Goal: Task Accomplishment & Management: Use online tool/utility

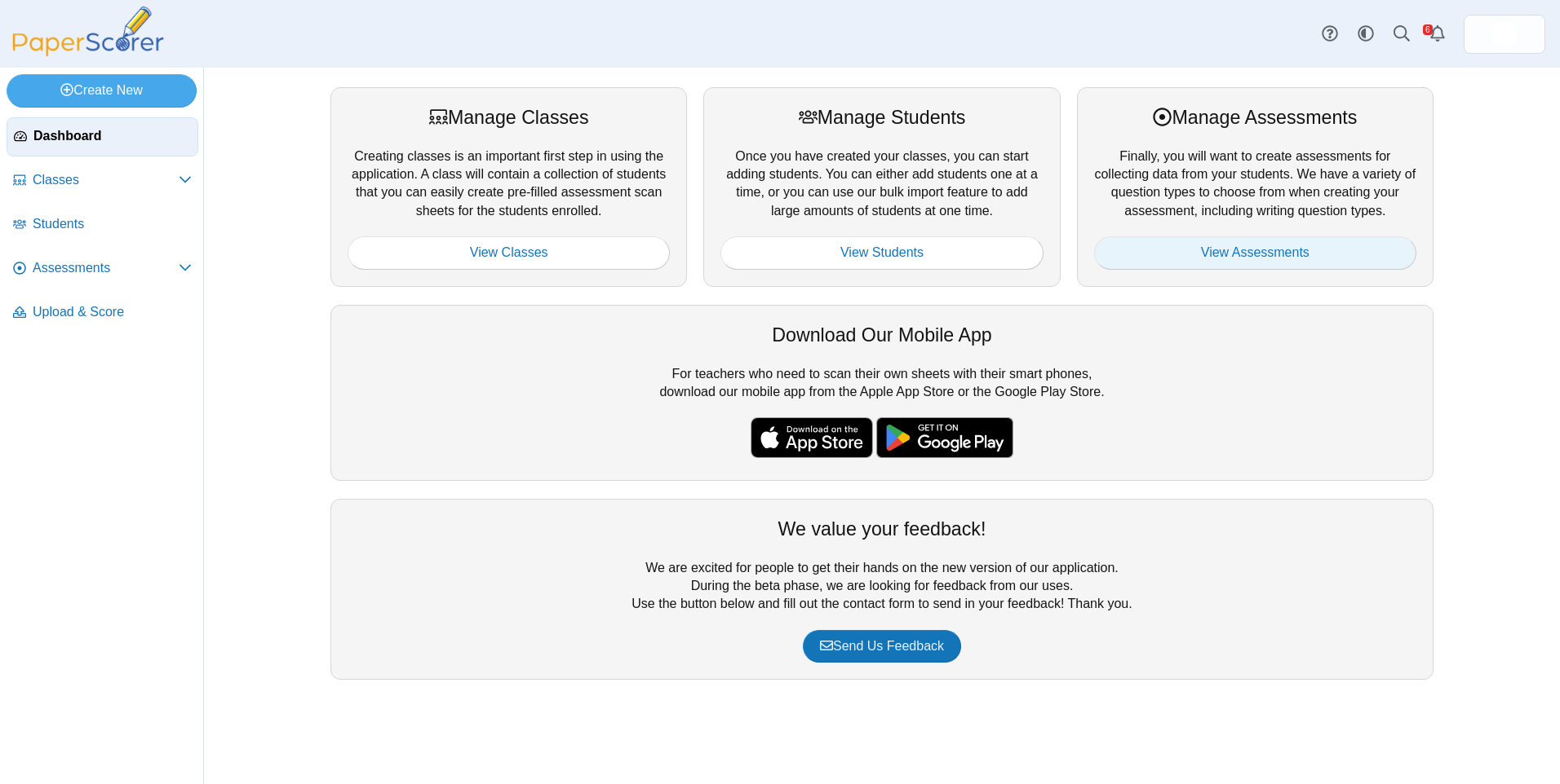
click at [1230, 237] on div "Manage Assessments Finally, you will want to create assessments for collecting …" at bounding box center [1255, 187] width 356 height 199
drag, startPoint x: 1230, startPoint y: 237, endPoint x: 1233, endPoint y: 250, distance: 13.3
click at [1233, 250] on link "View Assessments" at bounding box center [1255, 253] width 322 height 33
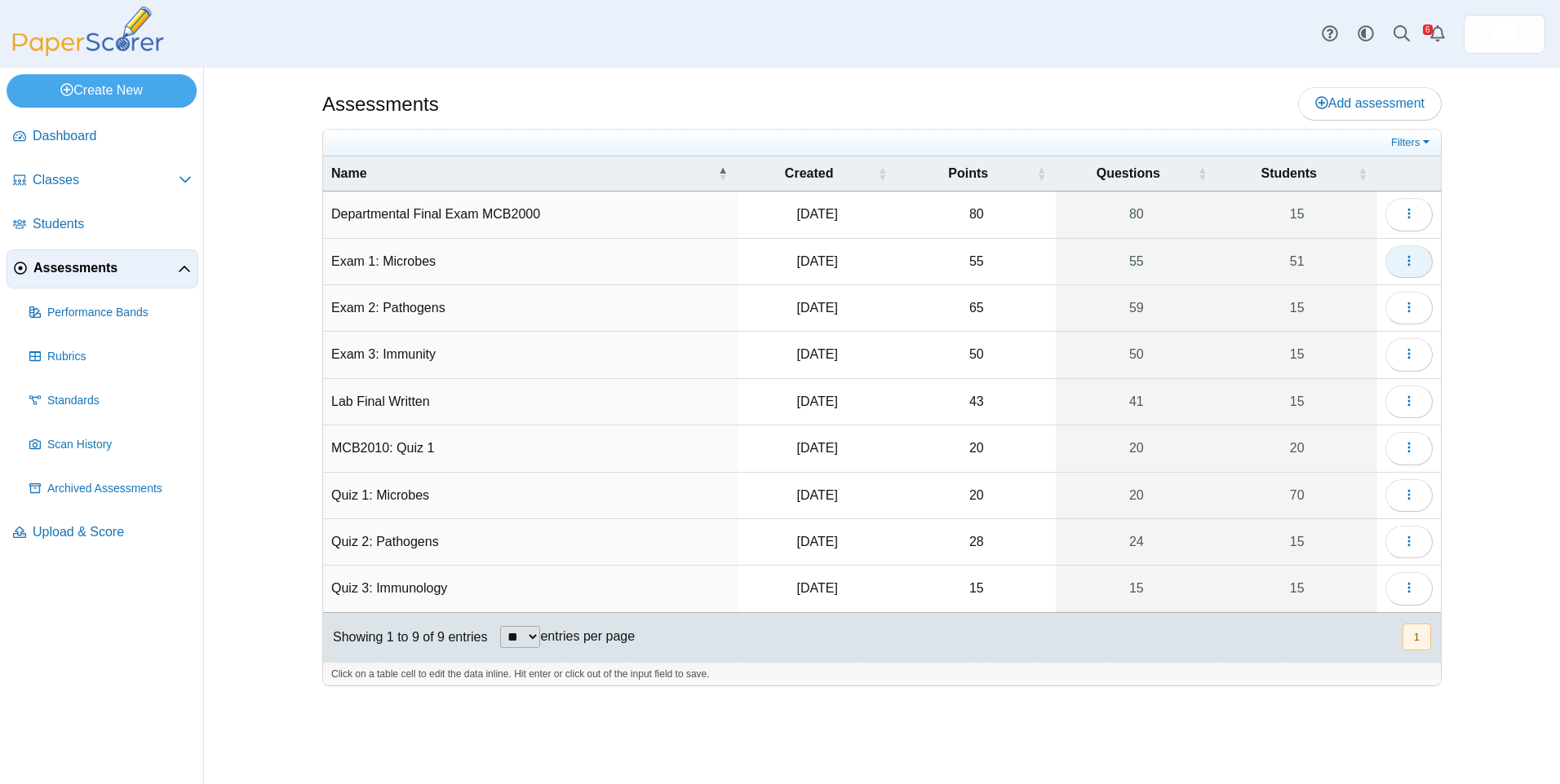
click at [1418, 261] on button "button" at bounding box center [1408, 262] width 47 height 33
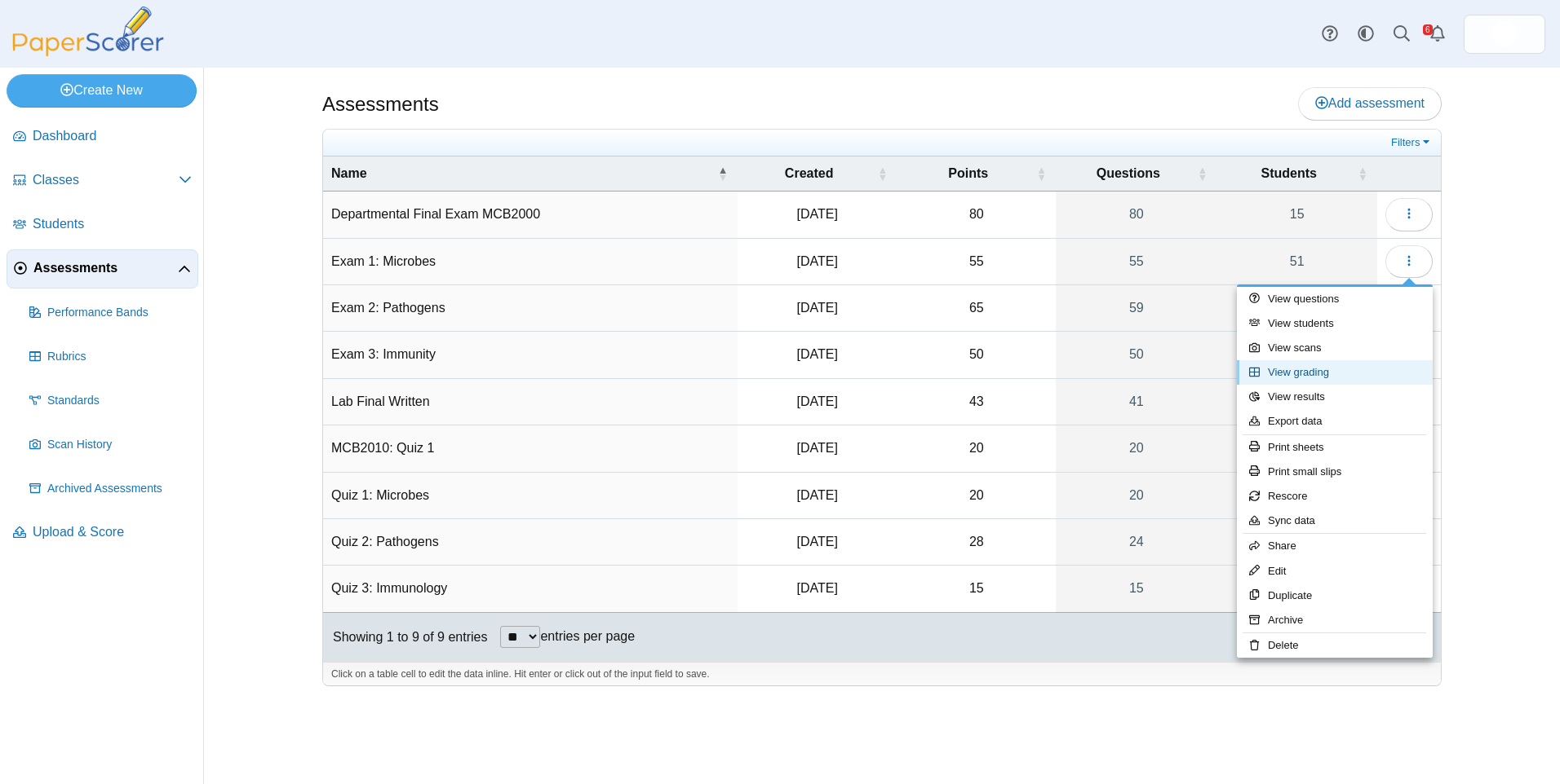
click at [1392, 370] on link "View grading" at bounding box center [1334, 372] width 196 height 24
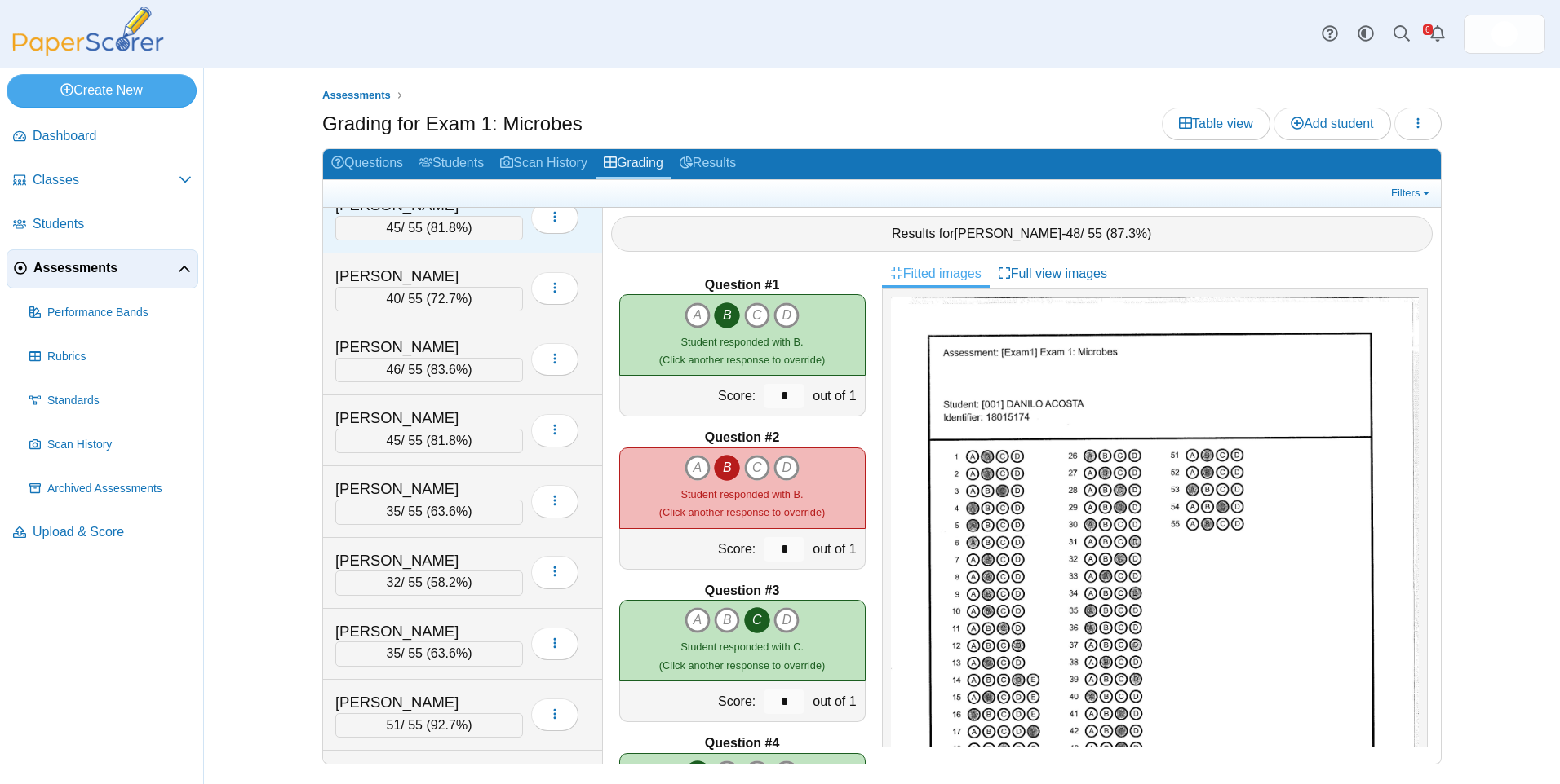
scroll to position [1631, 0]
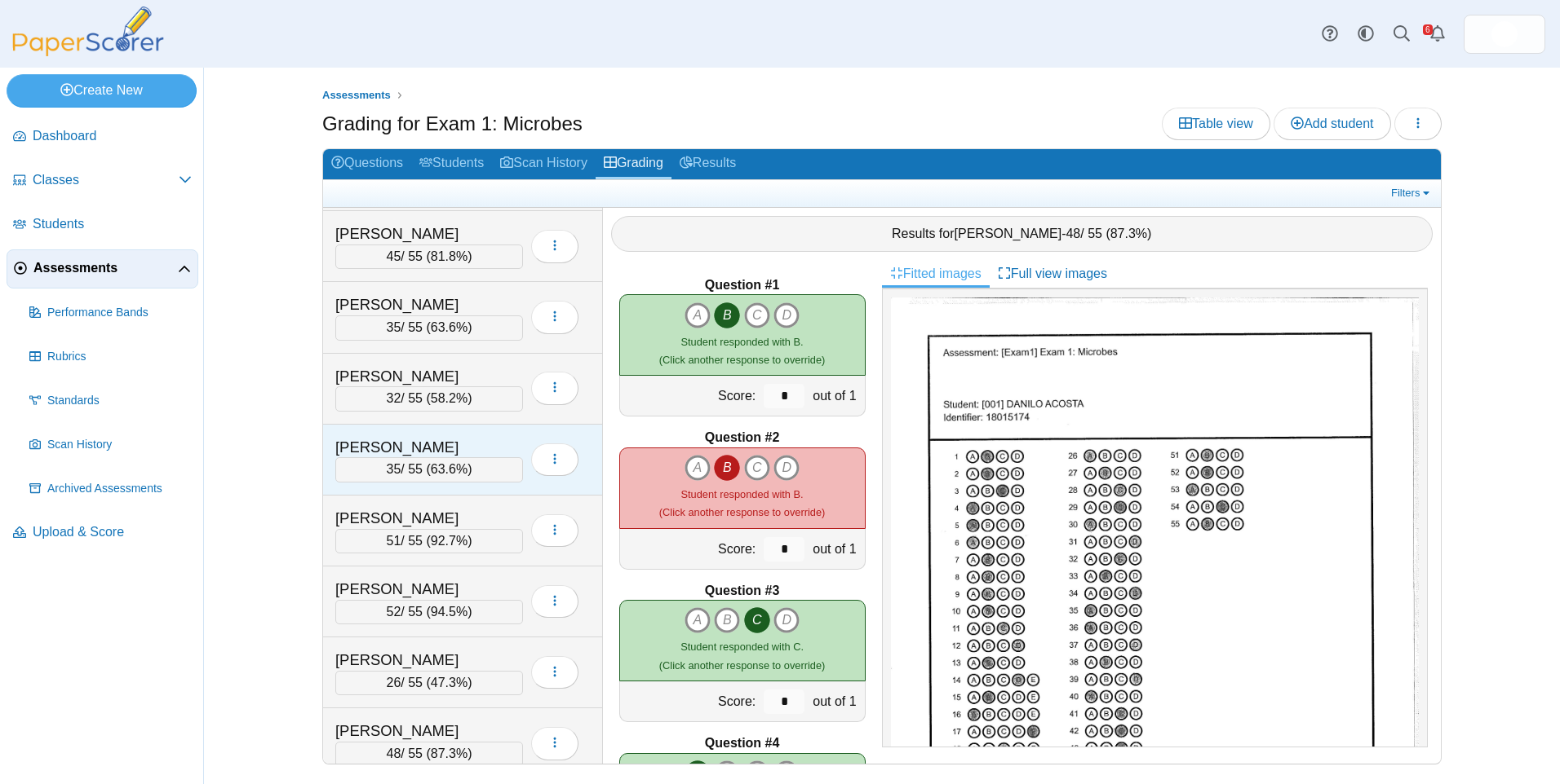
click at [432, 441] on div "LEASER, TYSON" at bounding box center [416, 448] width 163 height 21
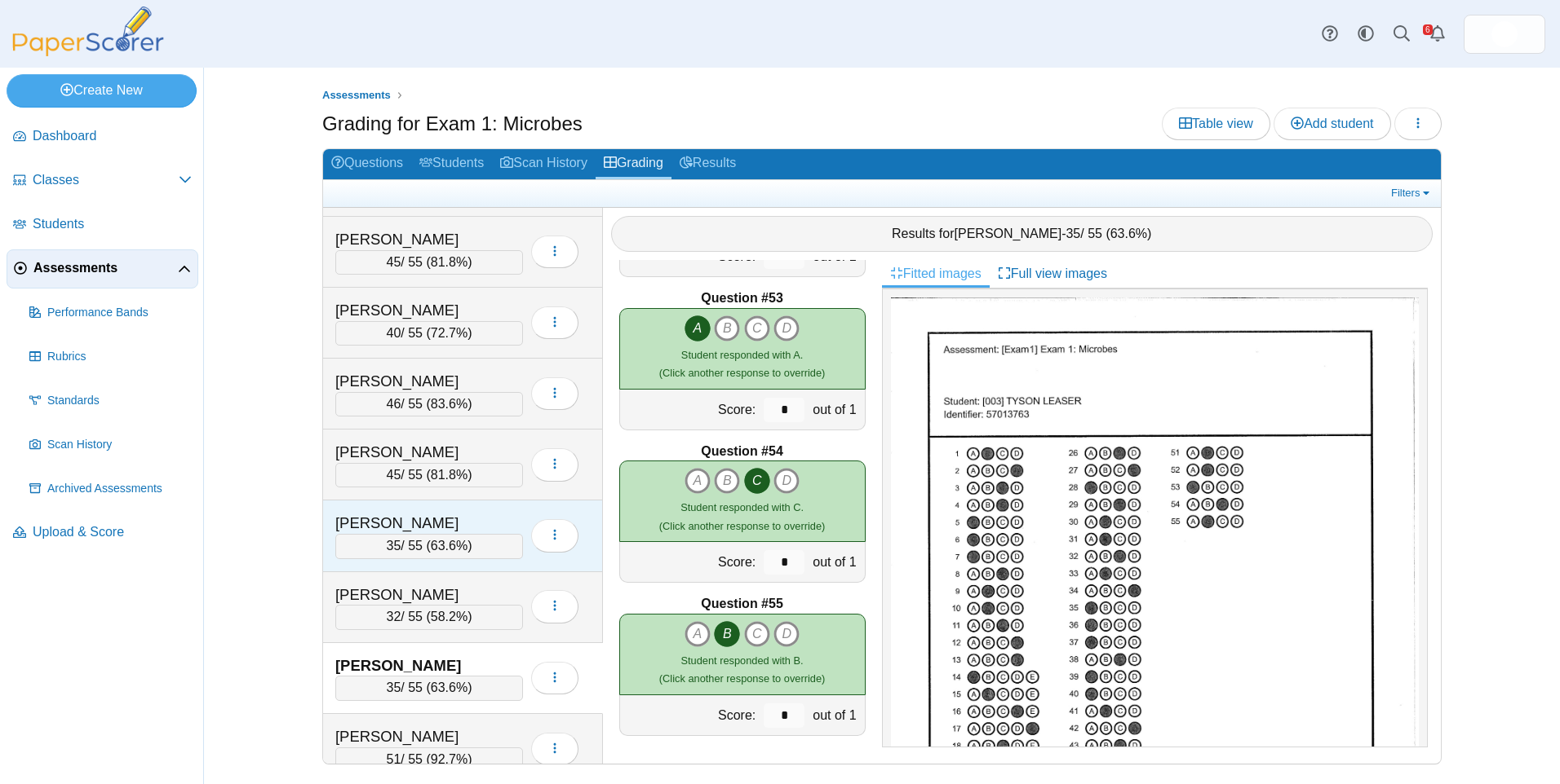
scroll to position [1223, 0]
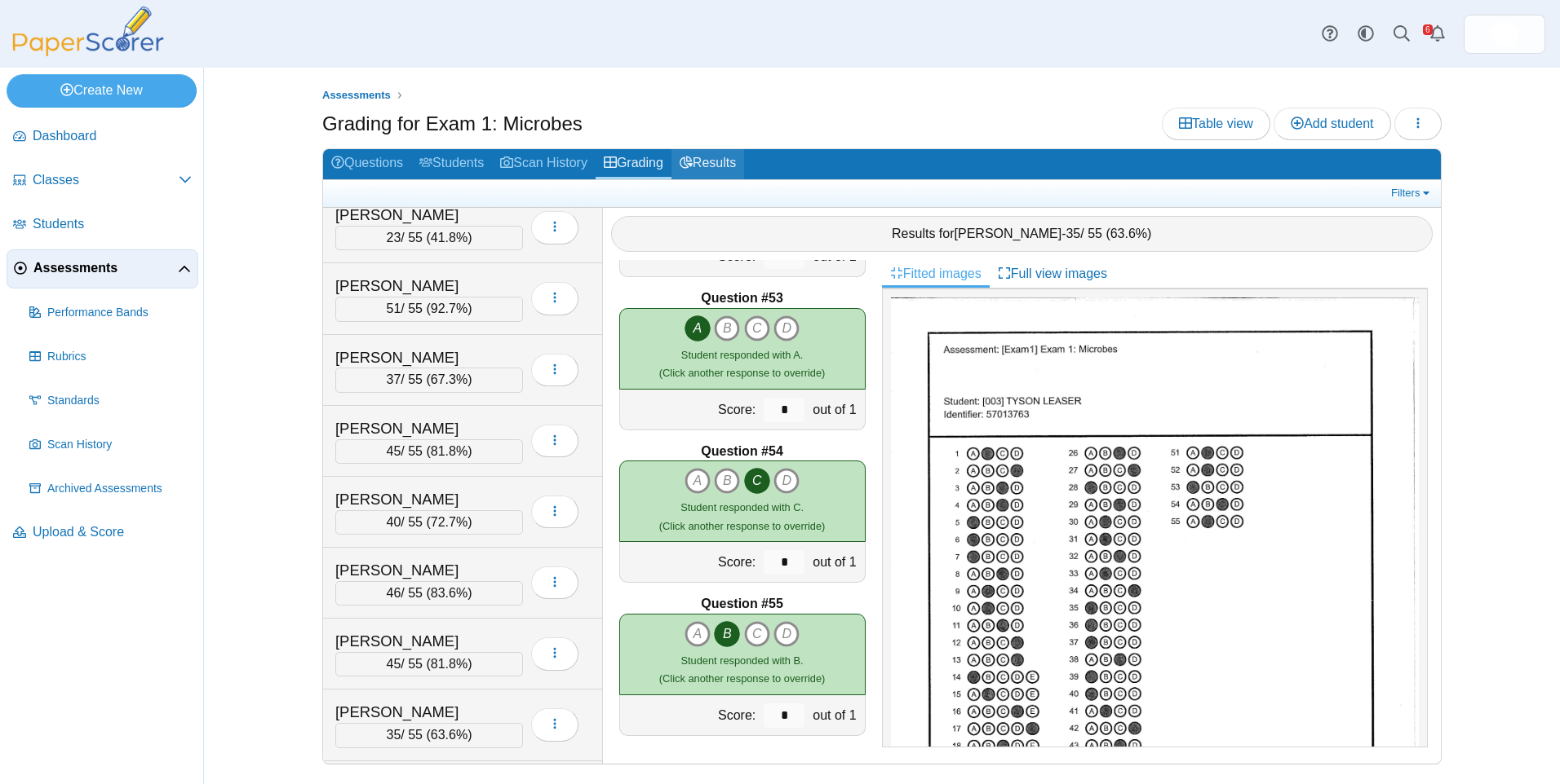
click at [744, 153] on link "Results" at bounding box center [707, 164] width 73 height 30
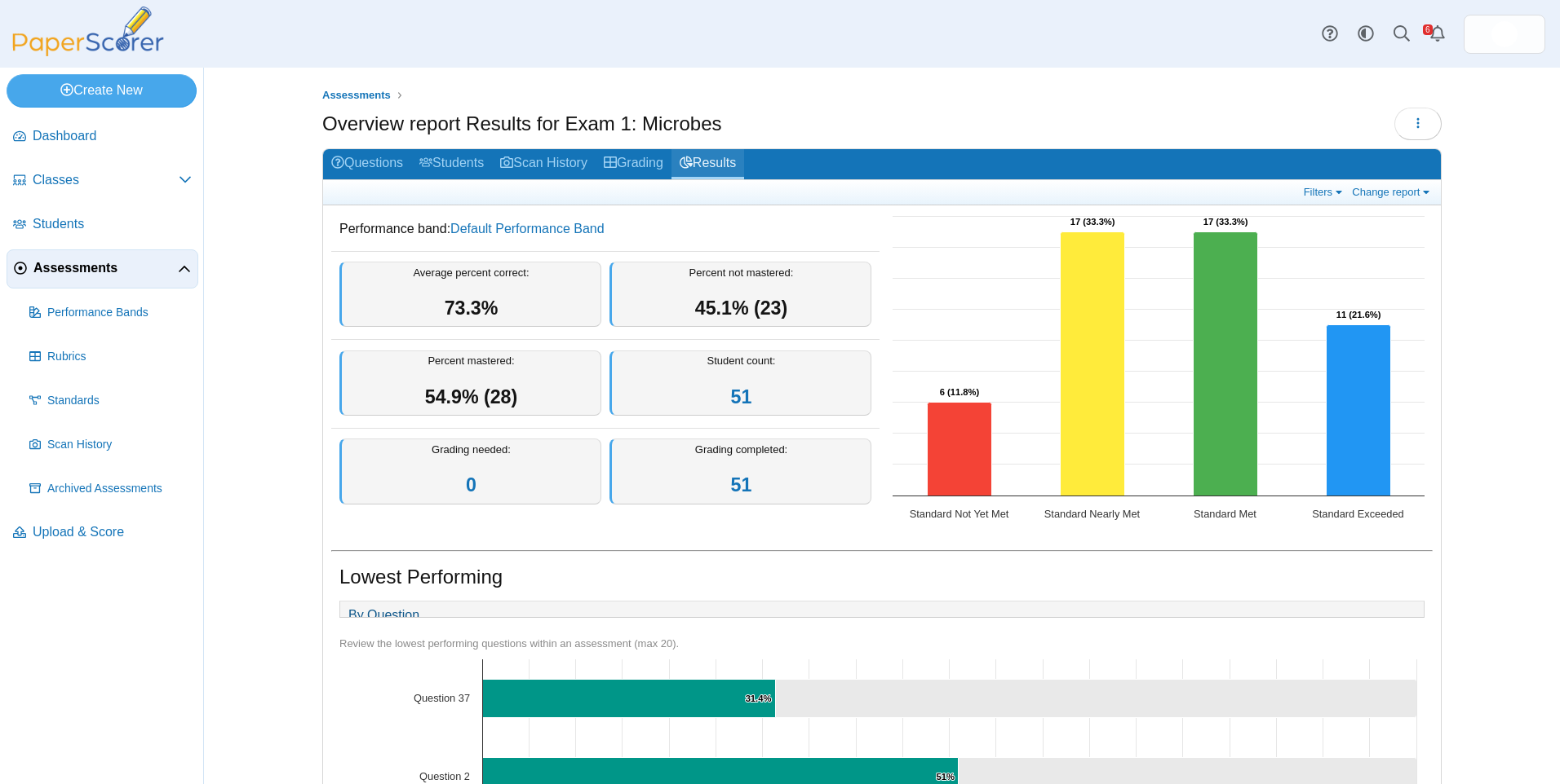
click at [711, 166] on link "Results" at bounding box center [707, 164] width 73 height 30
click at [364, 171] on link "Questions" at bounding box center [367, 164] width 88 height 30
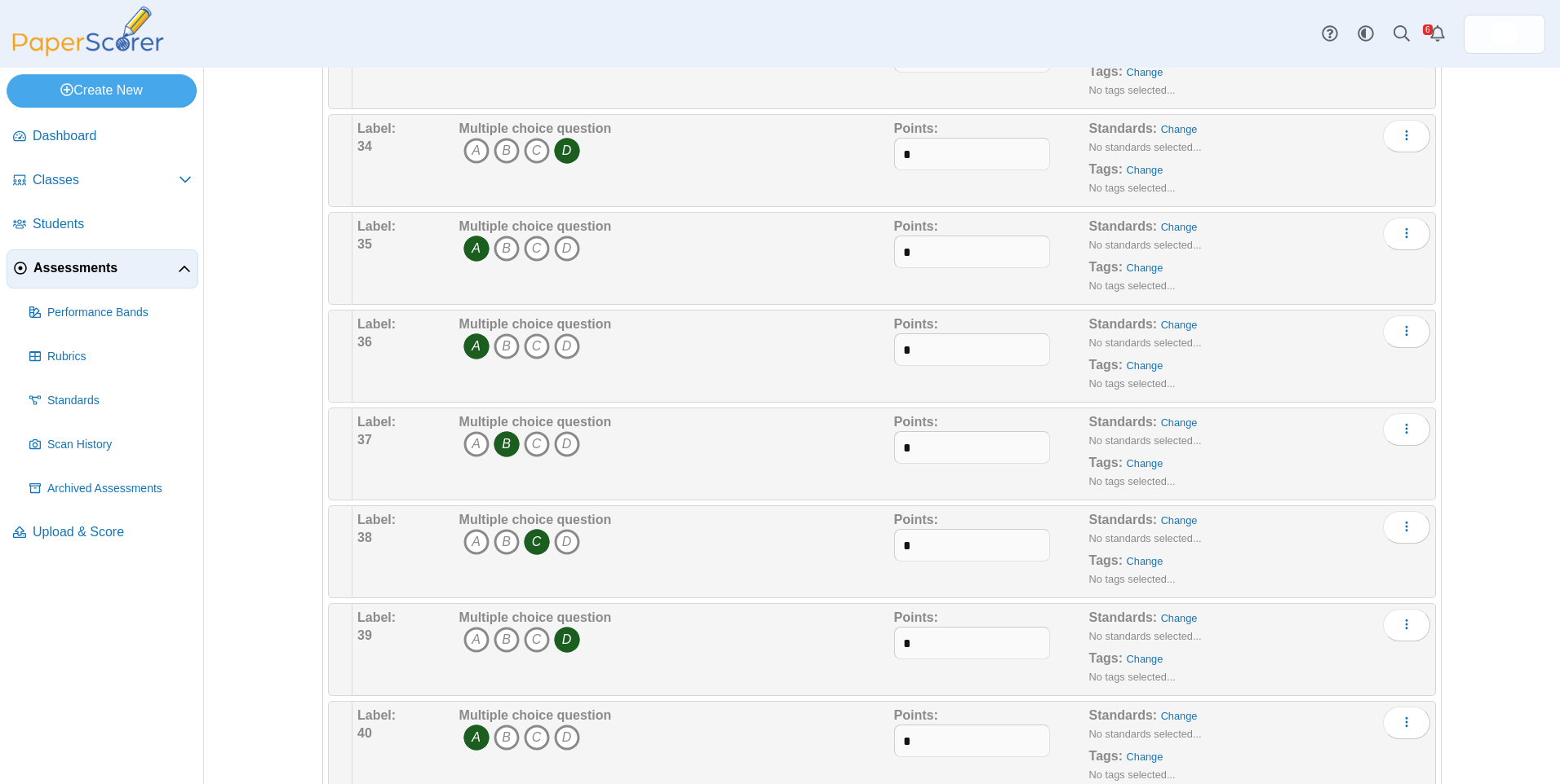
scroll to position [3343, 0]
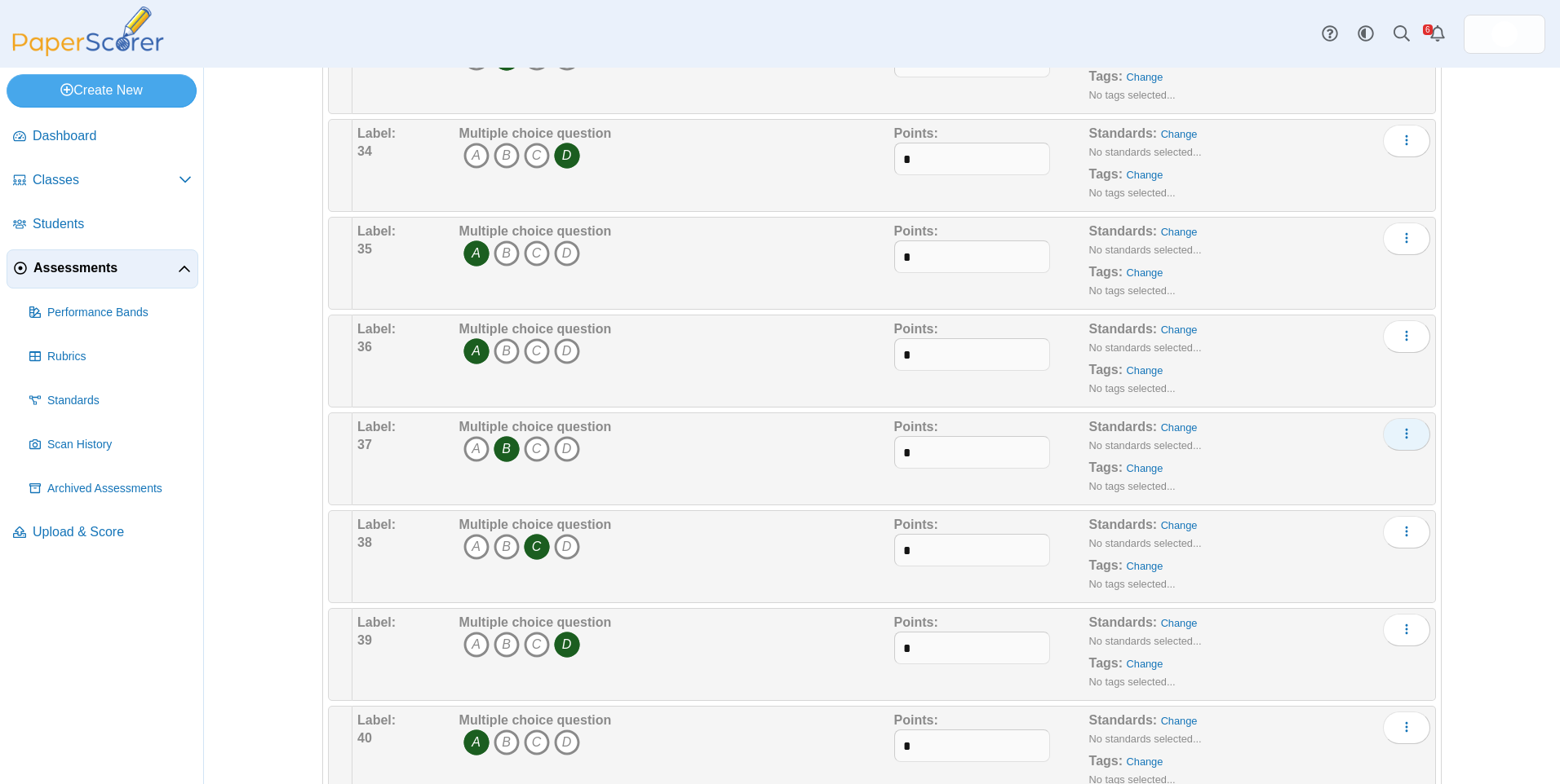
click at [1417, 436] on button "More options" at bounding box center [1406, 435] width 47 height 33
click at [1376, 490] on link "Add alternate response" at bounding box center [1327, 496] width 196 height 24
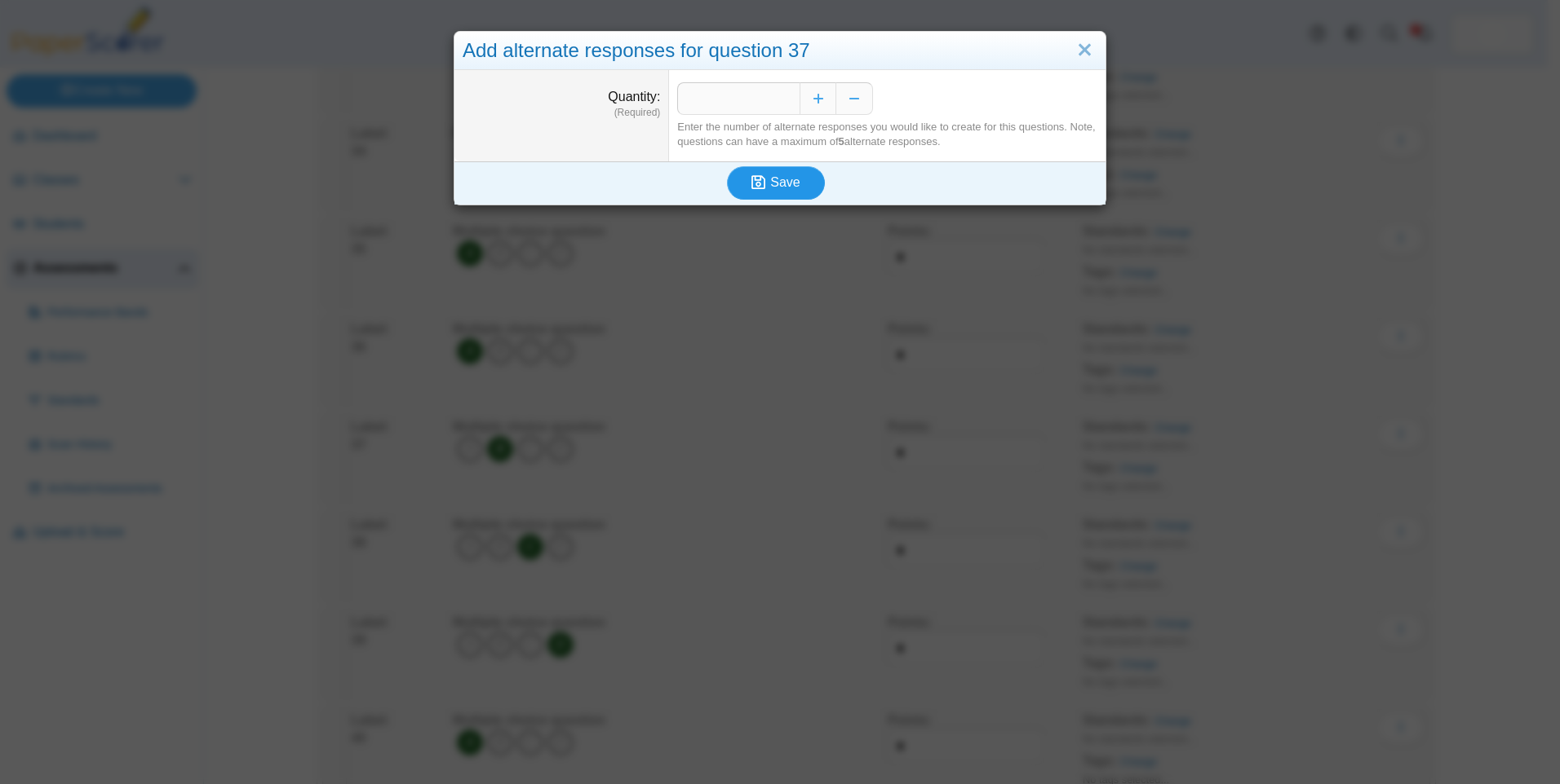
click at [773, 166] on div "Save" at bounding box center [776, 183] width 643 height 43
click at [770, 179] on span "Save" at bounding box center [784, 182] width 29 height 14
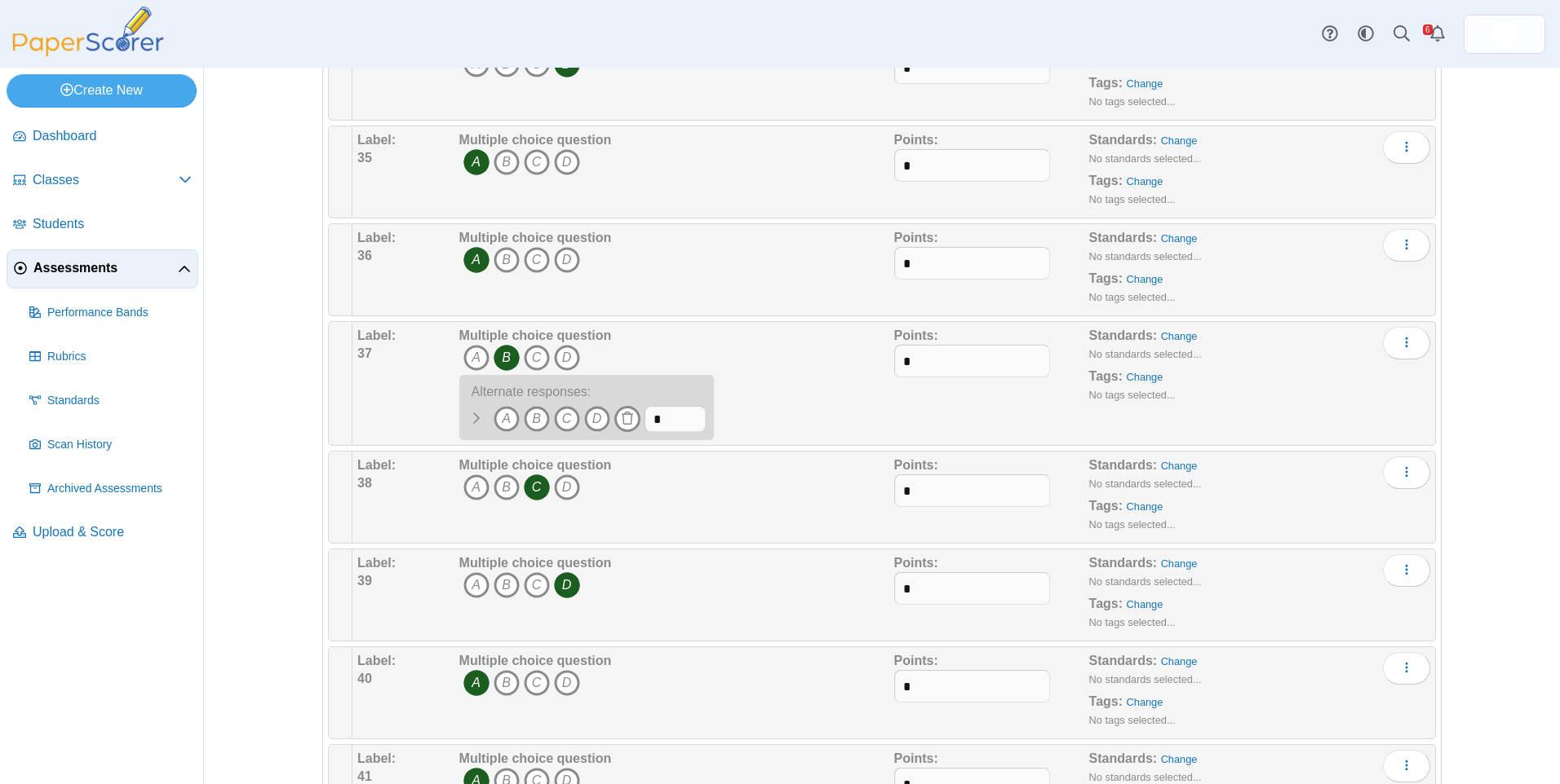
scroll to position [3424, 0]
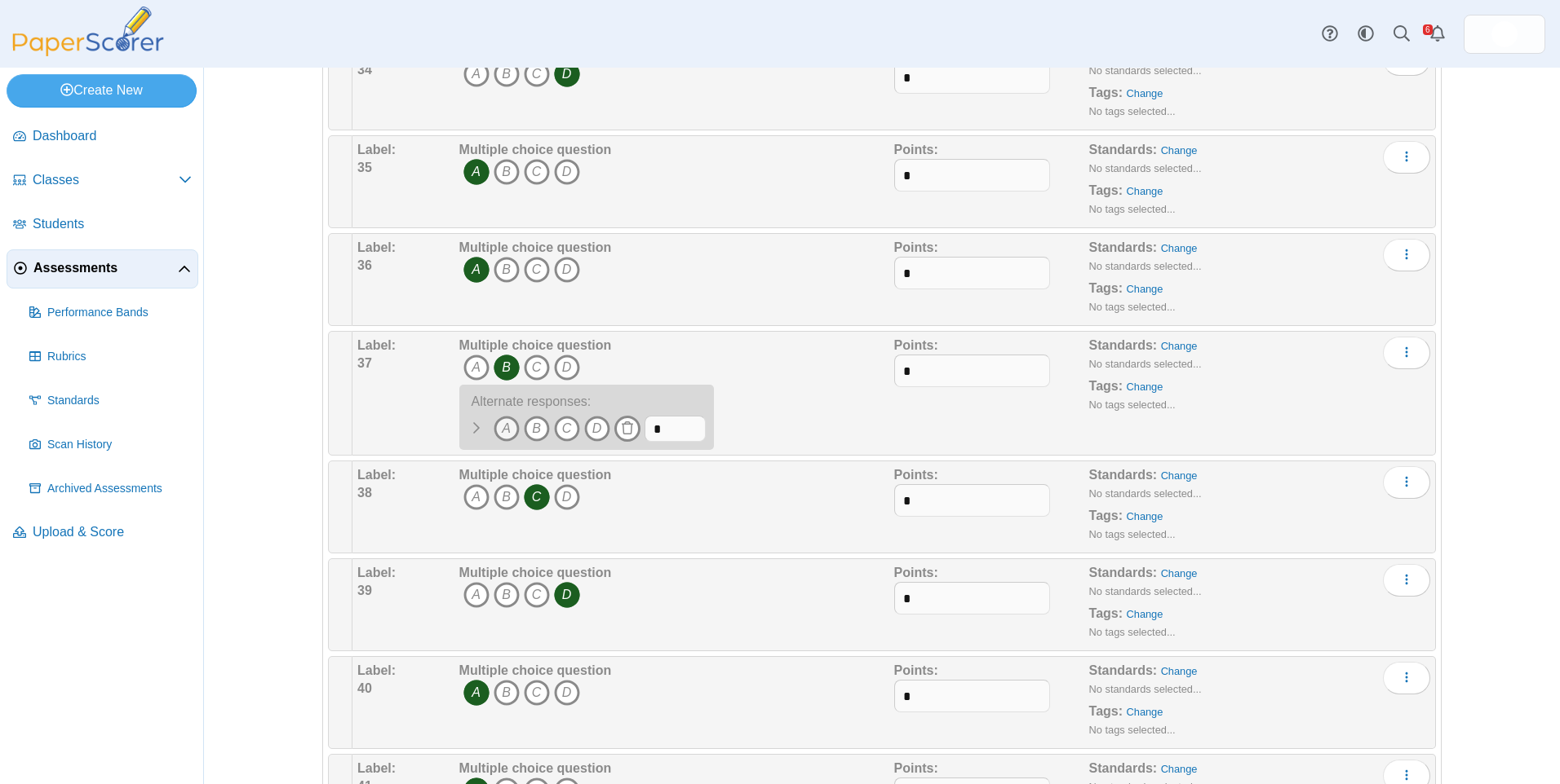
click at [489, 427] on div "A B C D" at bounding box center [549, 431] width 121 height 30
click at [494, 429] on icon "A" at bounding box center [506, 429] width 26 height 26
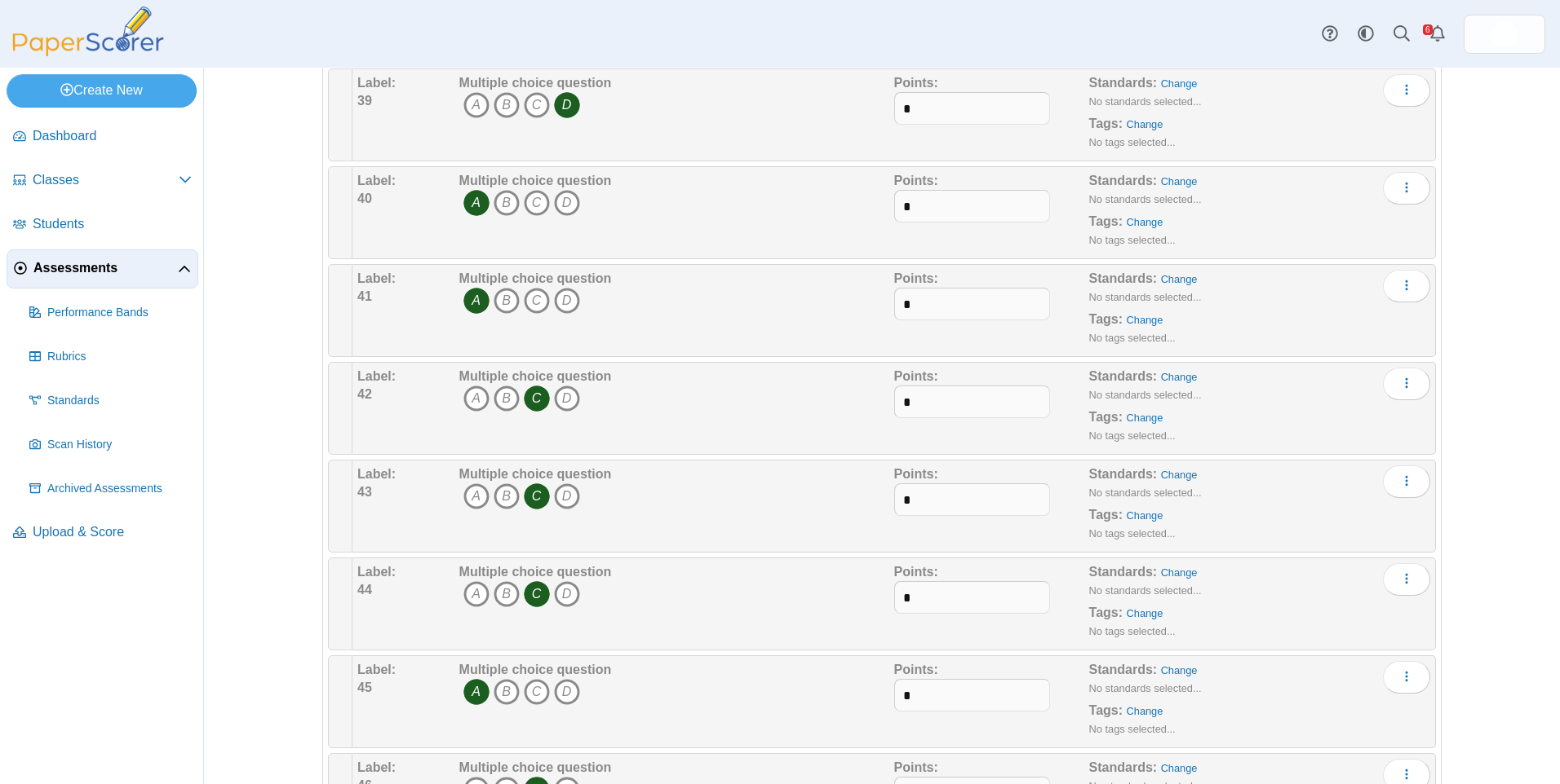
scroll to position [3914, 0]
